Goal: Complete application form

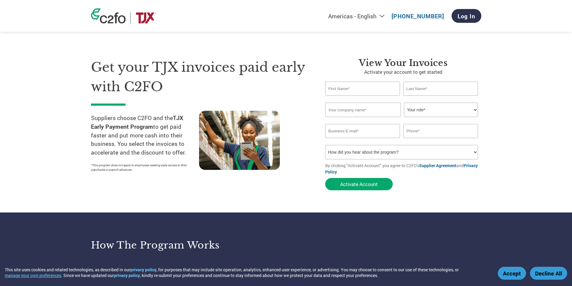
click at [510, 274] on button "Accept" at bounding box center [512, 273] width 28 height 13
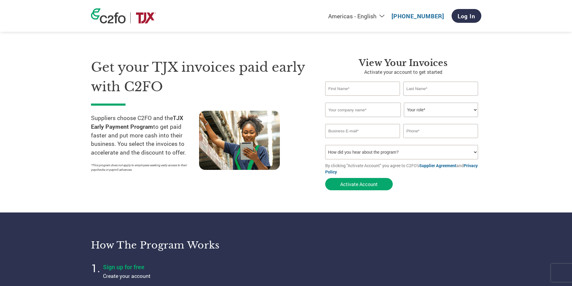
click at [366, 90] on input "text" at bounding box center [362, 89] width 75 height 14
type input "Frank"
type input "Dong"
type input "2143857018"
click at [373, 109] on input "text" at bounding box center [363, 110] width 76 height 14
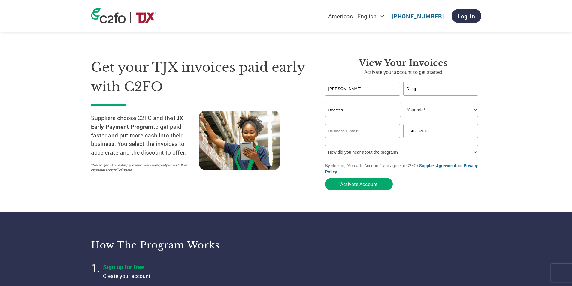
type input "Boosted"
